Goal: Task Accomplishment & Management: Manage account settings

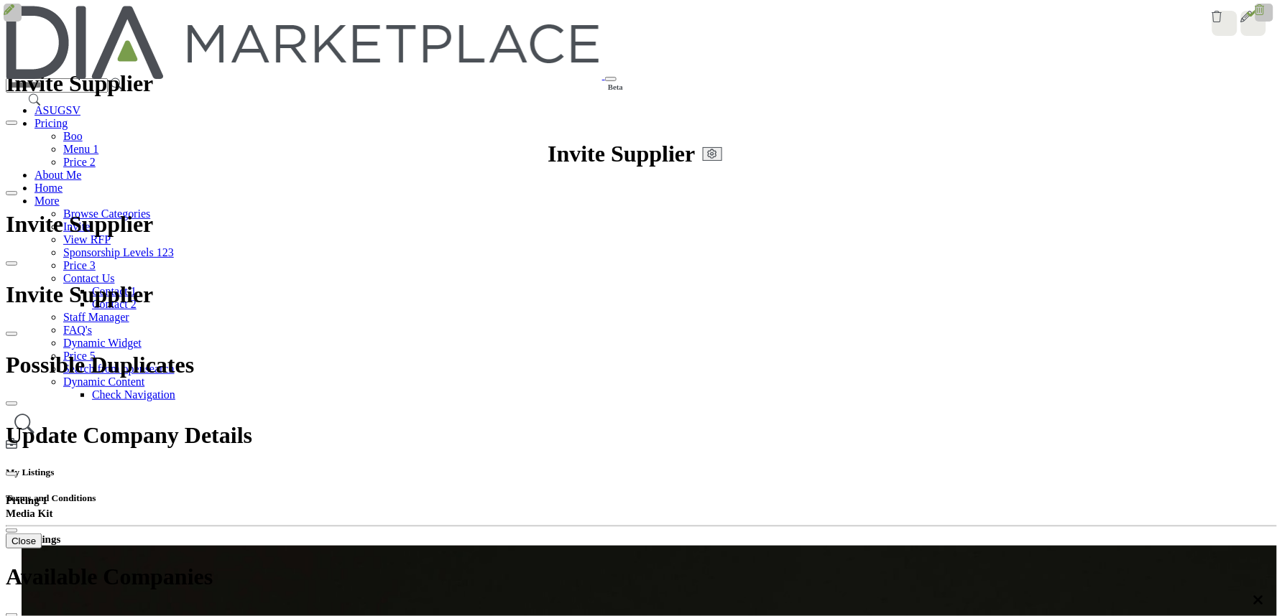
drag, startPoint x: 417, startPoint y: 284, endPoint x: 466, endPoint y: 290, distance: 49.2
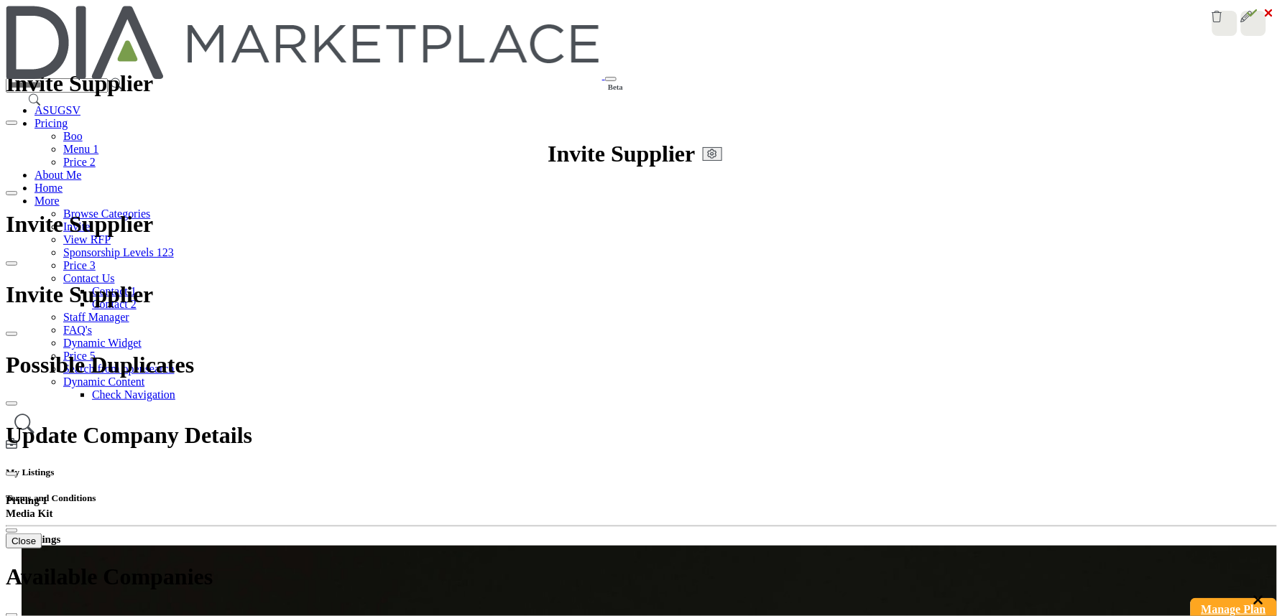
drag, startPoint x: 427, startPoint y: 325, endPoint x: 557, endPoint y: 362, distance: 135.3
drag, startPoint x: 662, startPoint y: 288, endPoint x: 795, endPoint y: 288, distance: 132.9
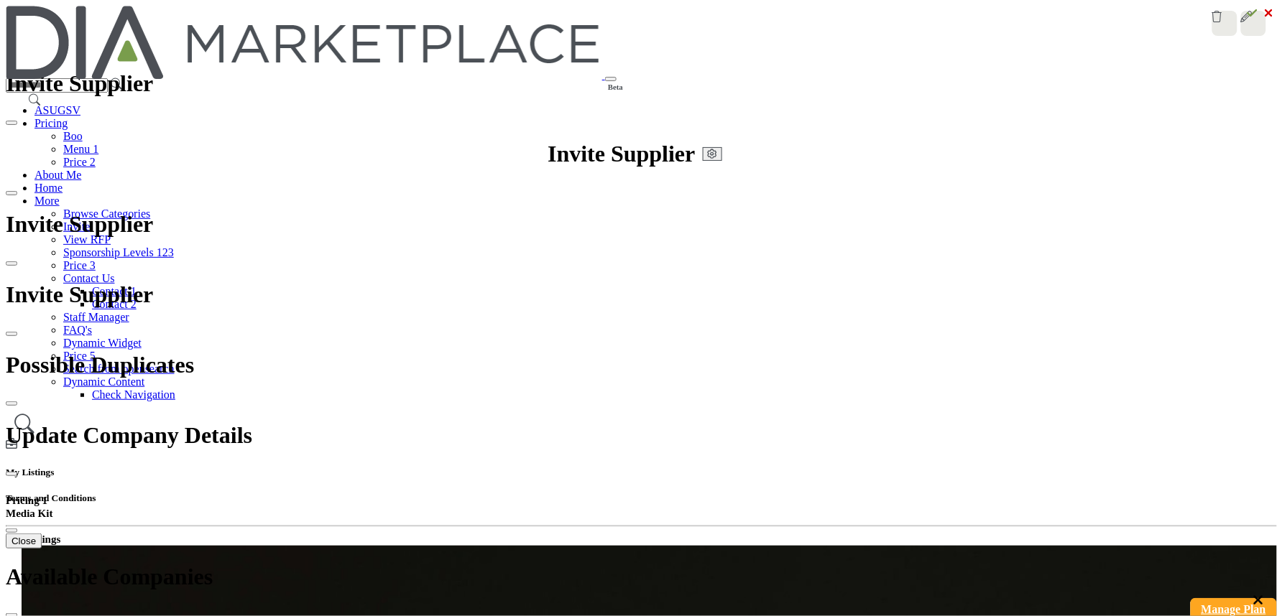
drag, startPoint x: 649, startPoint y: 320, endPoint x: 807, endPoint y: 329, distance: 158.3
drag, startPoint x: 651, startPoint y: 346, endPoint x: 787, endPoint y: 352, distance: 136.6
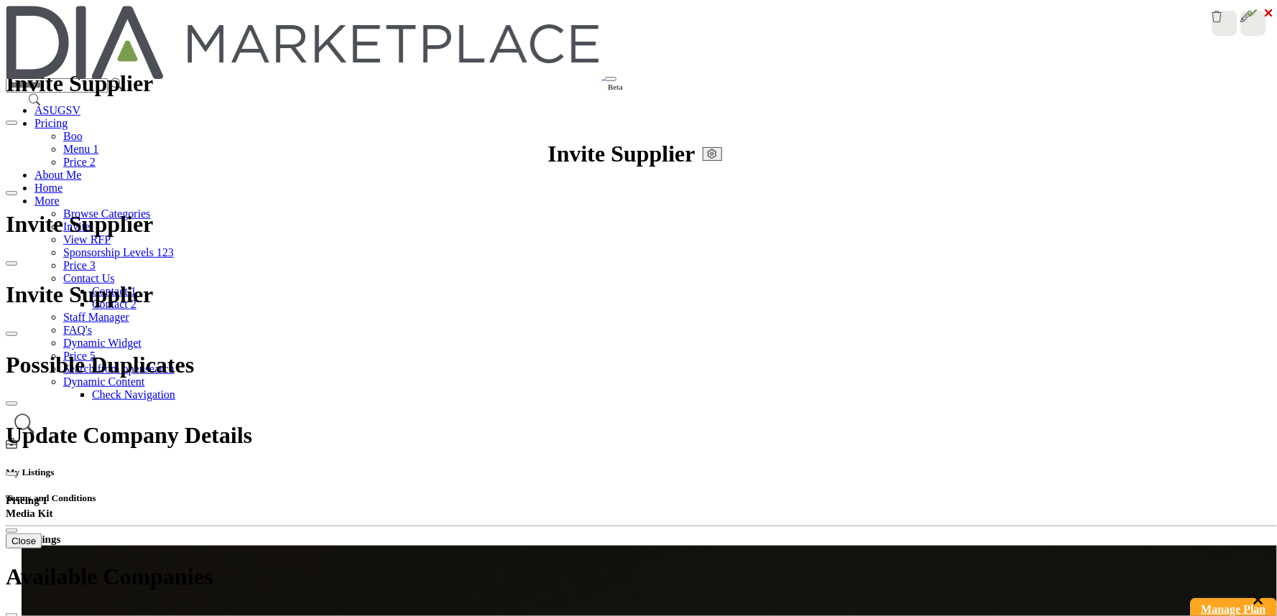
drag, startPoint x: 622, startPoint y: 169, endPoint x: 637, endPoint y: 183, distance: 20.8
drag, startPoint x: 787, startPoint y: 174, endPoint x: 770, endPoint y: 173, distance: 17.3
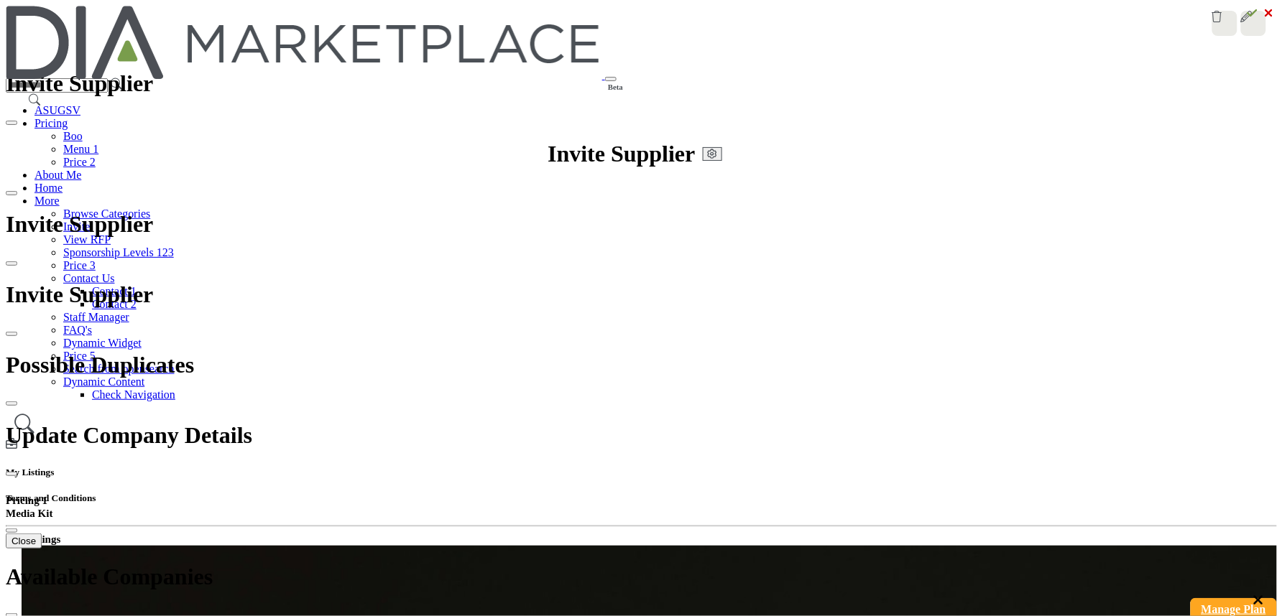
drag, startPoint x: 399, startPoint y: 190, endPoint x: 579, endPoint y: 266, distance: 195.1
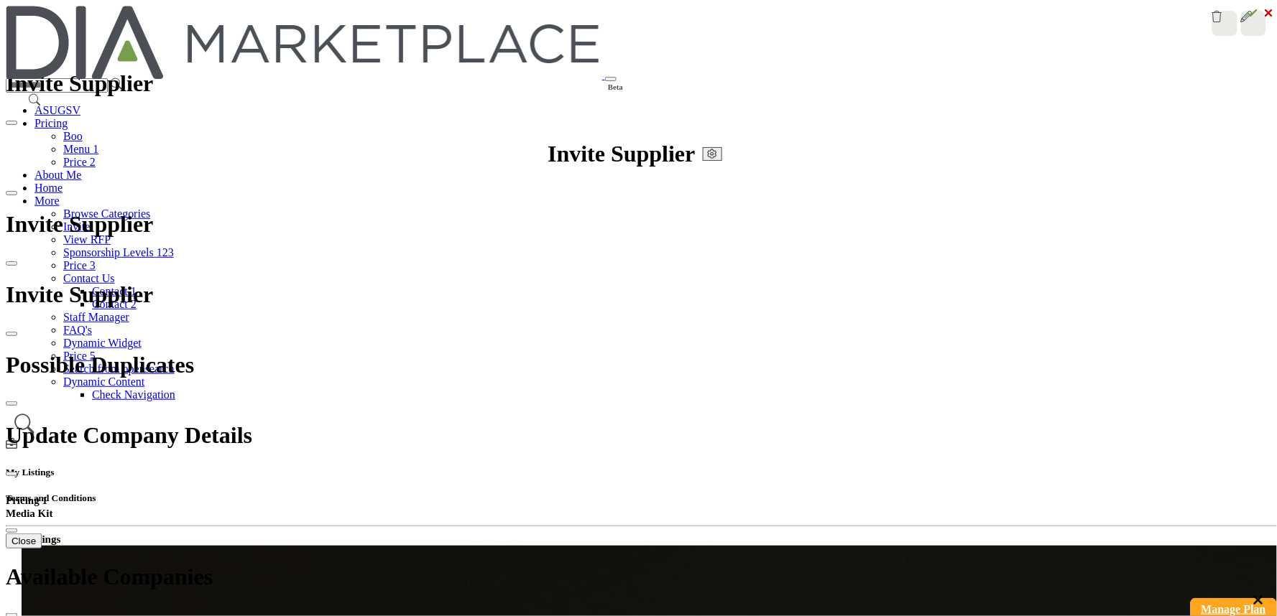
scroll to position [331, 0]
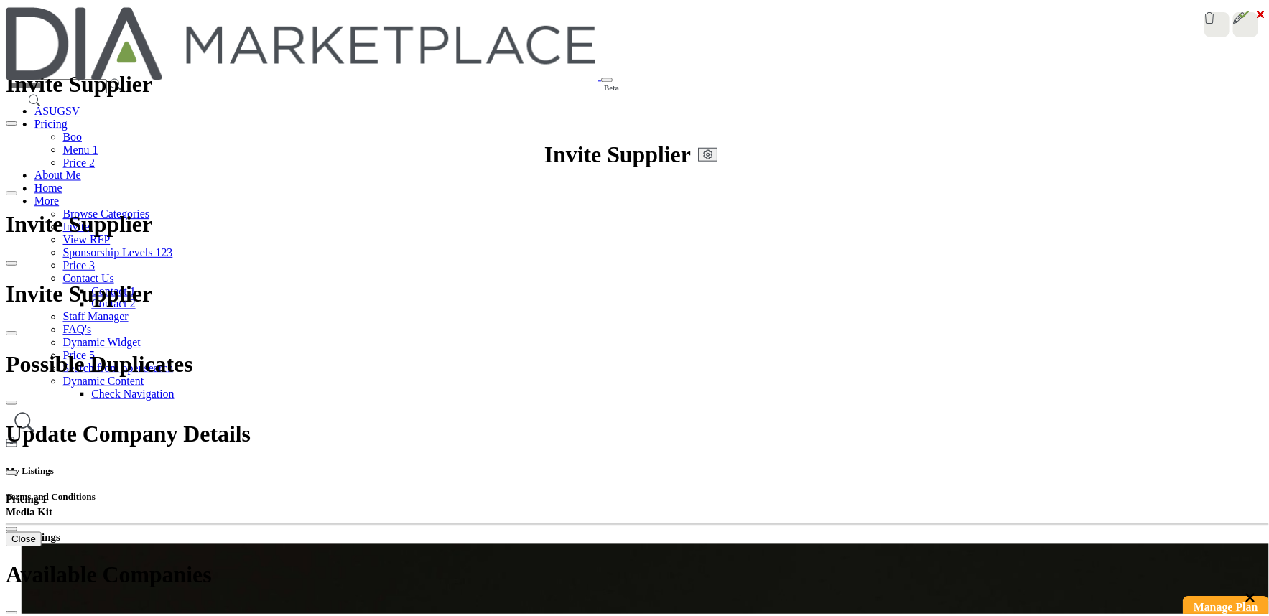
scroll to position [3, 0]
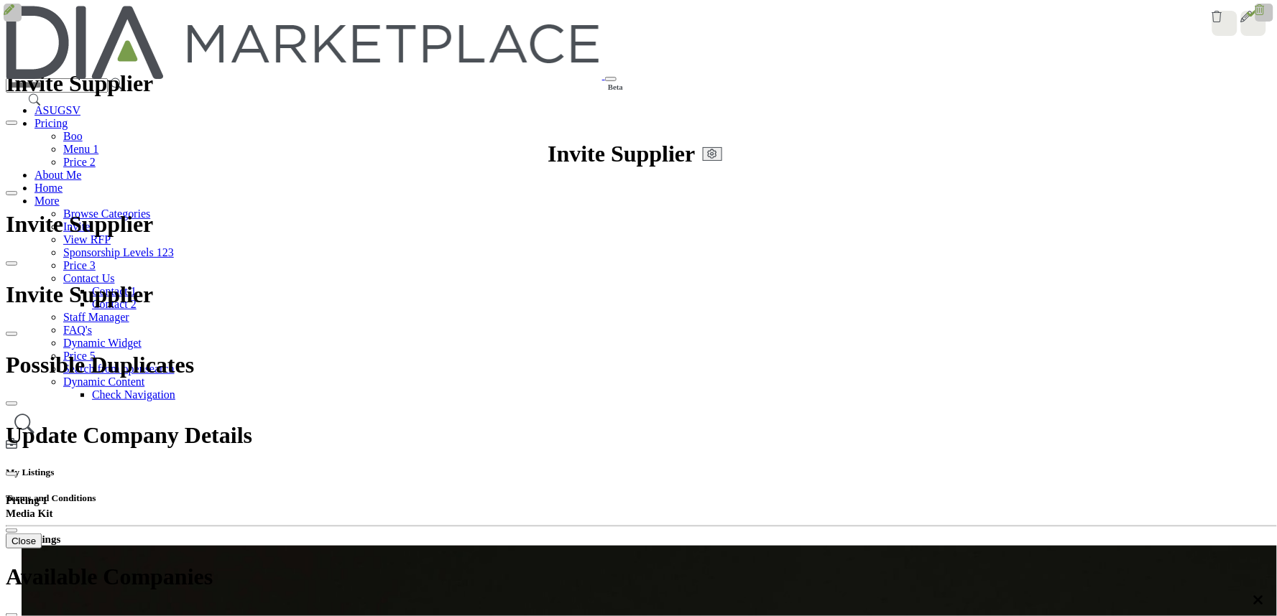
drag, startPoint x: 564, startPoint y: 510, endPoint x: 711, endPoint y: 501, distance: 147.6
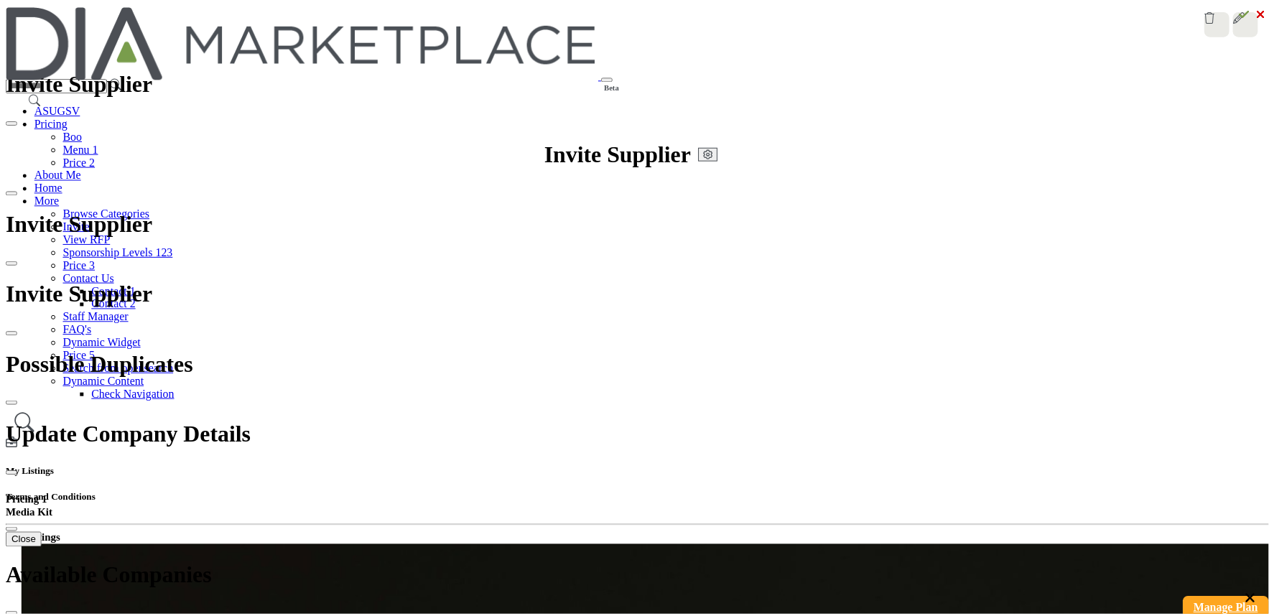
scroll to position [14, 0]
